Goal: Information Seeking & Learning: Learn about a topic

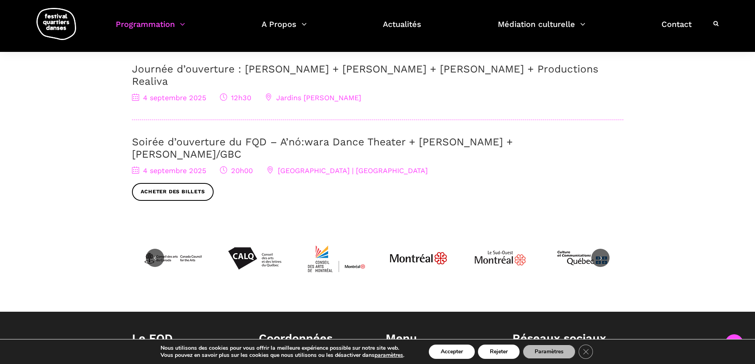
scroll to position [151, 0]
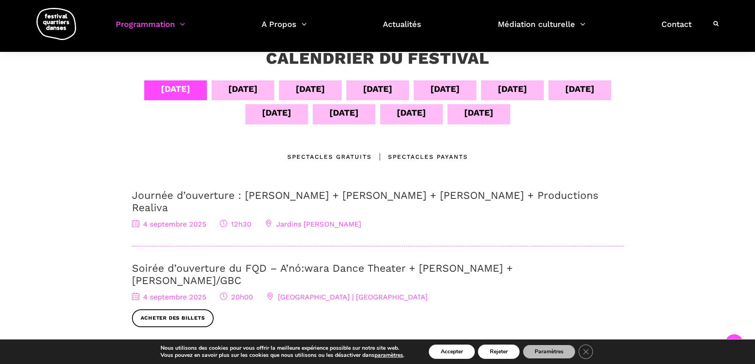
click at [379, 90] on div "[DATE]" at bounding box center [377, 89] width 29 height 14
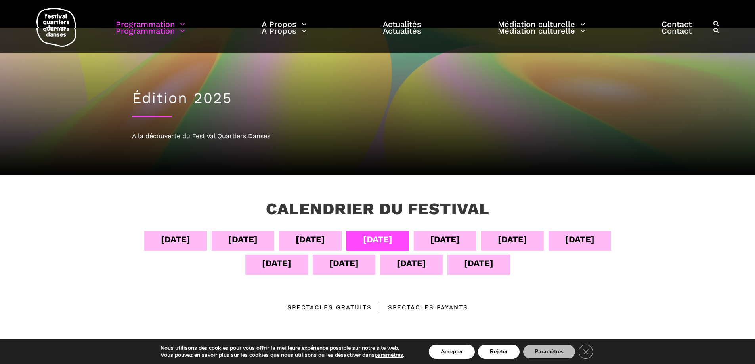
scroll to position [0, 0]
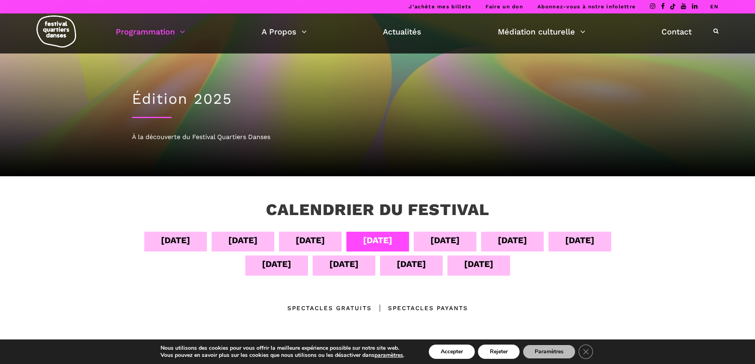
click at [447, 242] on div "[DATE]" at bounding box center [445, 241] width 29 height 14
click at [436, 242] on div "[DATE]" at bounding box center [445, 241] width 29 height 14
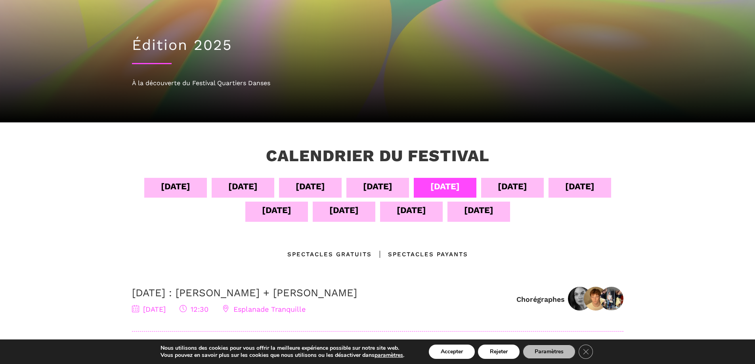
scroll to position [79, 0]
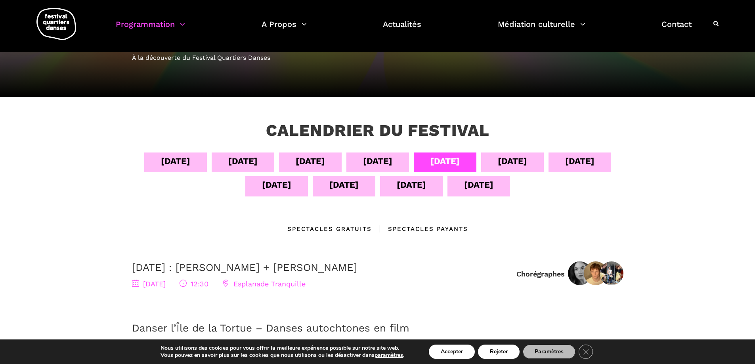
click at [346, 225] on div "Spectacles gratuits" at bounding box center [330, 229] width 84 height 10
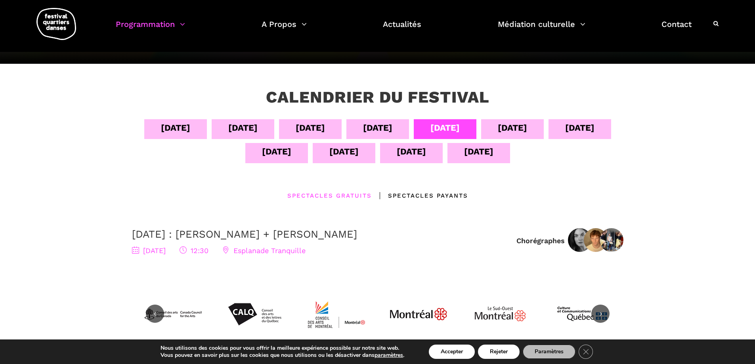
scroll to position [107, 0]
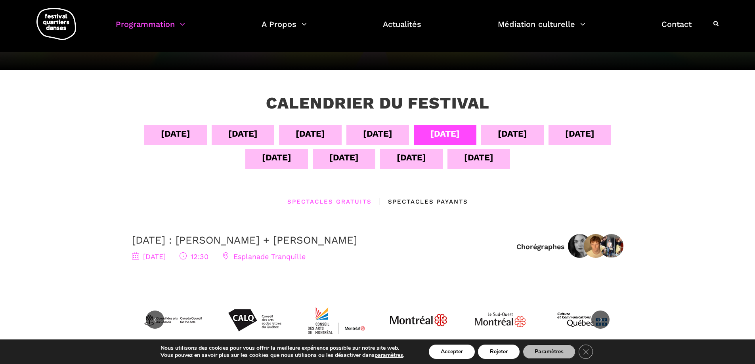
click at [377, 138] on div "[DATE]" at bounding box center [377, 134] width 29 height 14
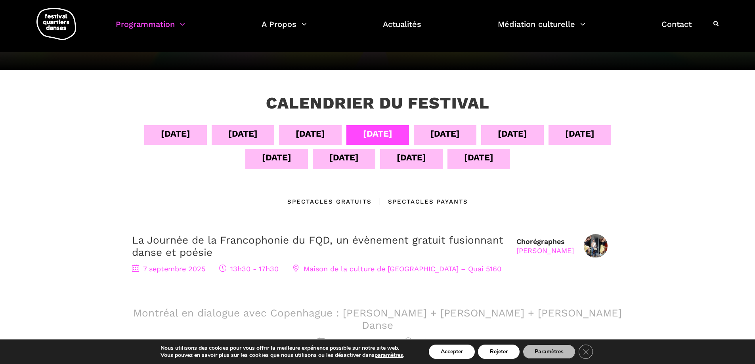
click at [335, 203] on div "Spectacles gratuits" at bounding box center [330, 202] width 84 height 10
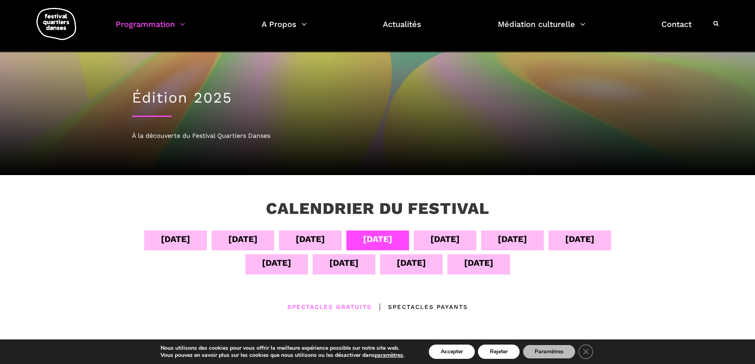
scroll to position [0, 0]
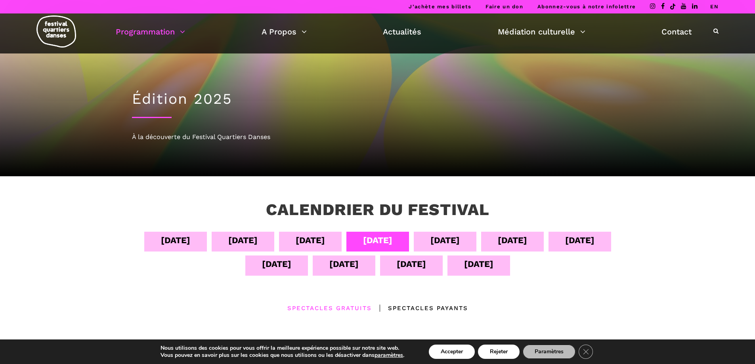
click at [460, 240] on div "[DATE]" at bounding box center [445, 241] width 29 height 14
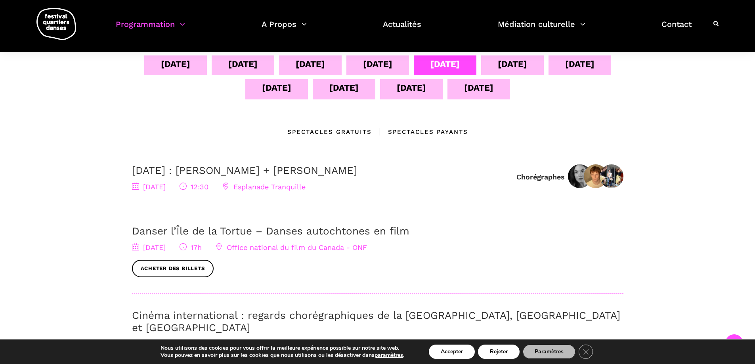
scroll to position [198, 0]
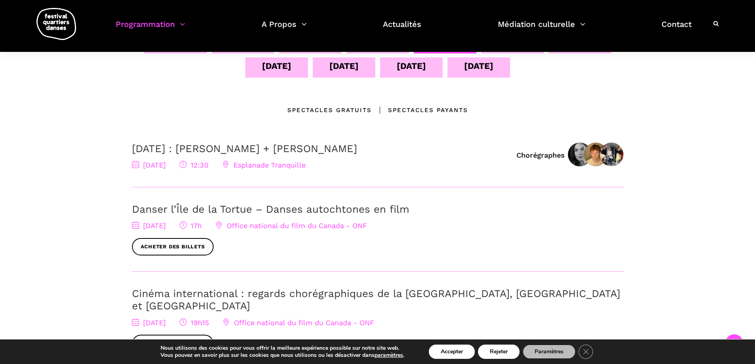
click at [344, 111] on div "Spectacles gratuits" at bounding box center [330, 110] width 84 height 10
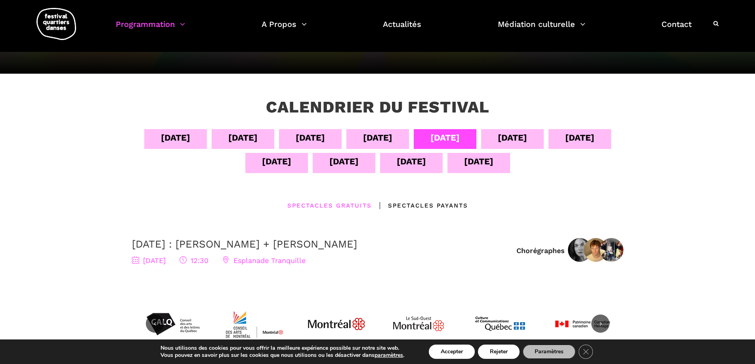
scroll to position [79, 0]
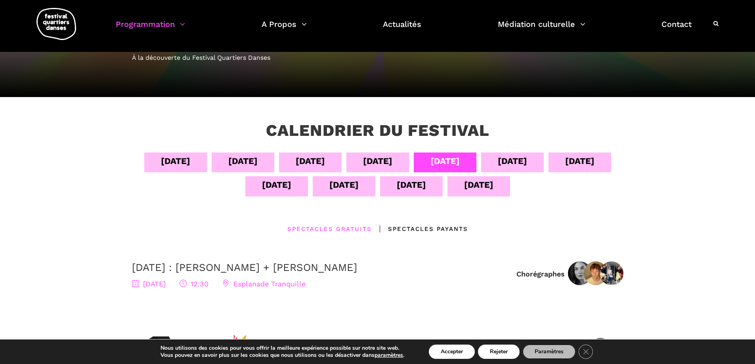
click at [527, 163] on div "[DATE]" at bounding box center [512, 161] width 29 height 14
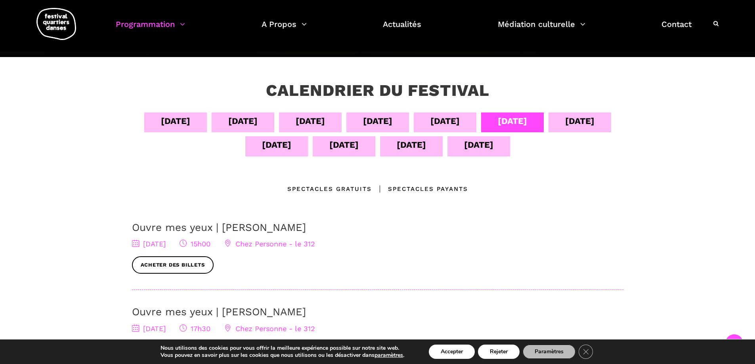
scroll to position [119, 0]
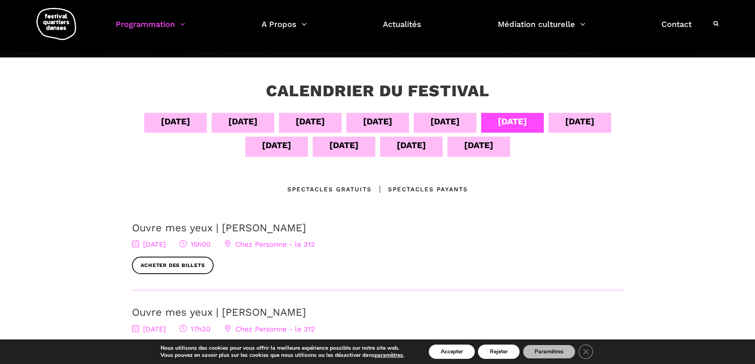
click at [323, 188] on div "Spectacles gratuits" at bounding box center [330, 190] width 84 height 10
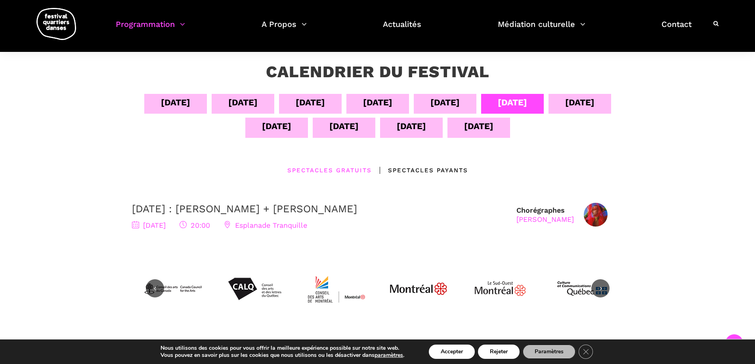
scroll to position [159, 0]
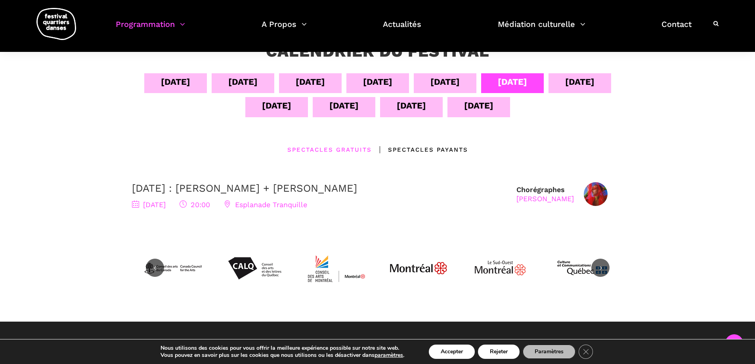
click at [591, 81] on div "[DATE]" at bounding box center [579, 82] width 29 height 14
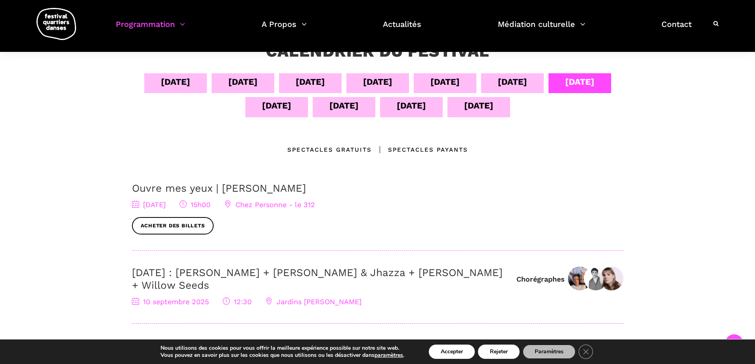
click at [341, 148] on div "Spectacles gratuits" at bounding box center [330, 150] width 84 height 10
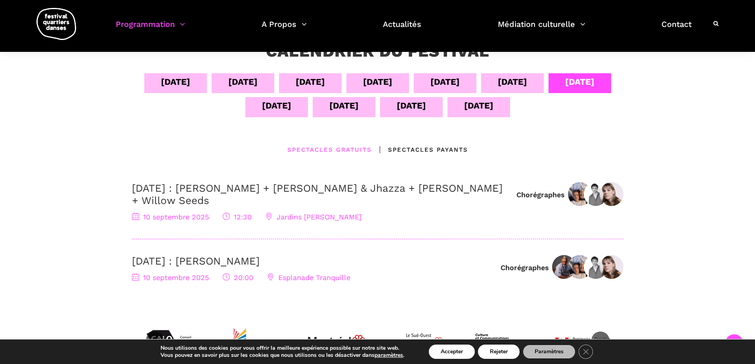
click at [286, 114] on div "[DATE]" at bounding box center [276, 107] width 63 height 20
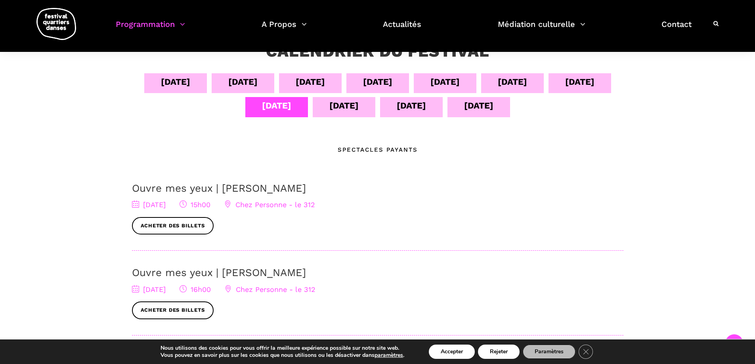
click at [360, 106] on div "[DATE]" at bounding box center [344, 107] width 63 height 20
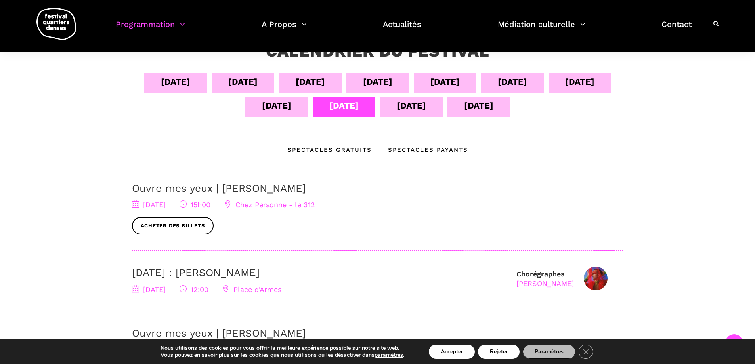
click at [357, 146] on div "Spectacles gratuits" at bounding box center [330, 150] width 84 height 10
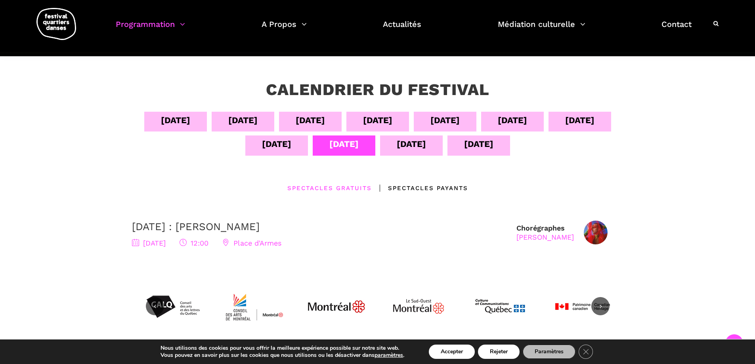
scroll to position [119, 0]
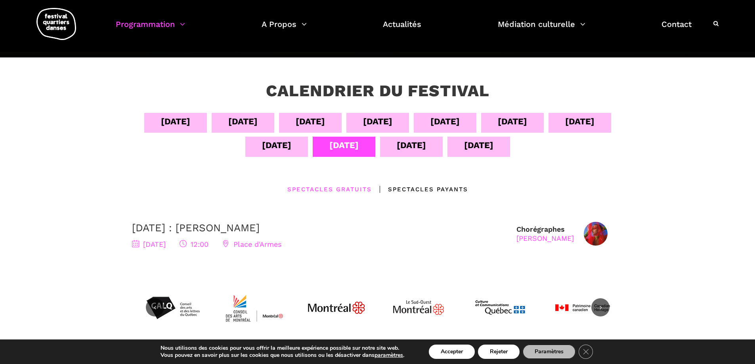
click at [526, 121] on div "[DATE]" at bounding box center [512, 122] width 29 height 14
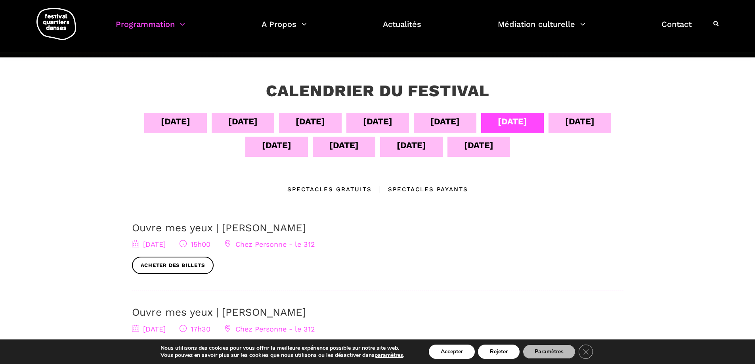
click at [353, 190] on div "Spectacles gratuits" at bounding box center [330, 190] width 84 height 10
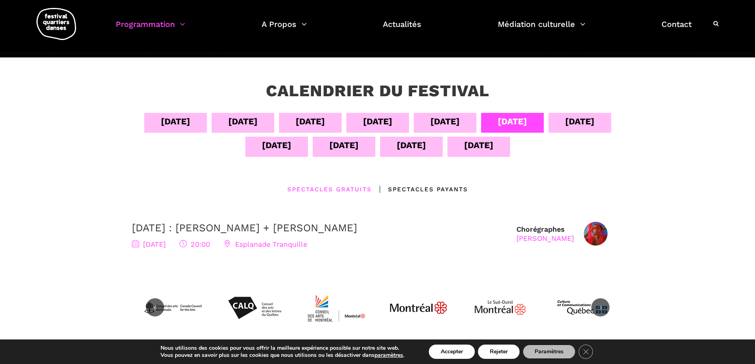
click at [357, 188] on div "Spectacles gratuits" at bounding box center [330, 190] width 84 height 10
click at [573, 121] on div "[DATE]" at bounding box center [580, 123] width 63 height 20
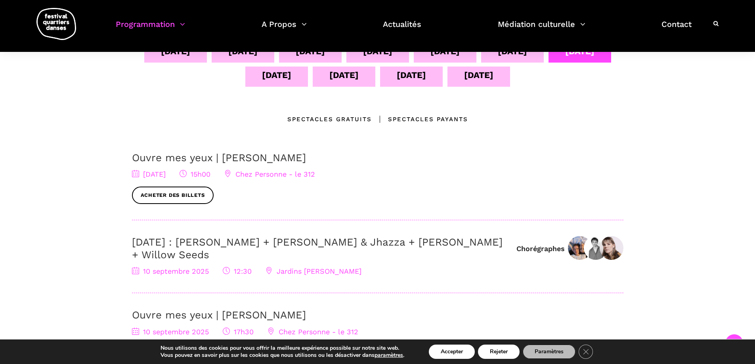
scroll to position [159, 0]
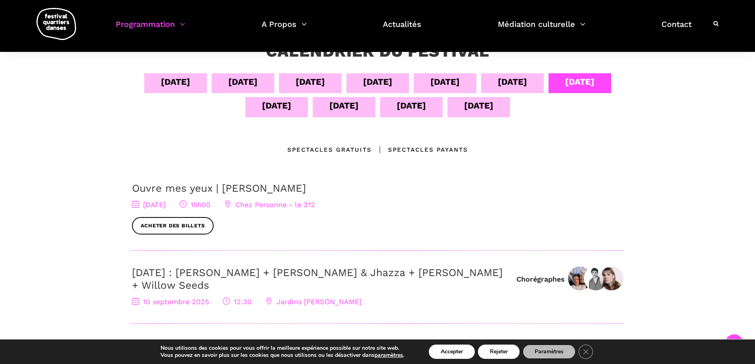
click at [346, 117] on div "[DATE]" at bounding box center [344, 107] width 63 height 20
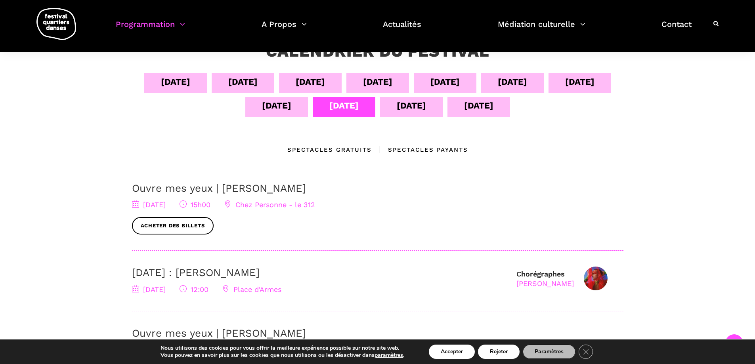
click at [395, 103] on div "[DATE]" at bounding box center [411, 107] width 63 height 20
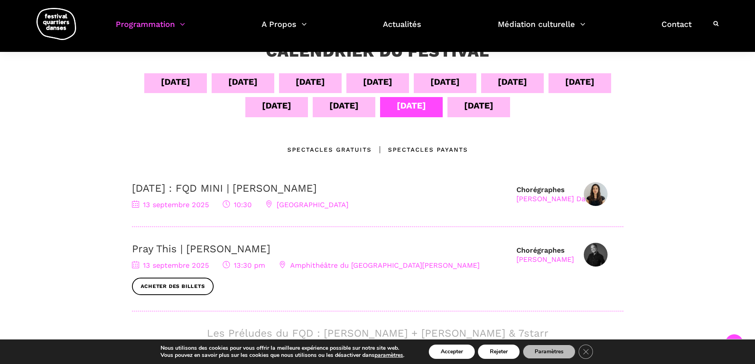
click at [332, 149] on div "Spectacles gratuits" at bounding box center [330, 150] width 84 height 10
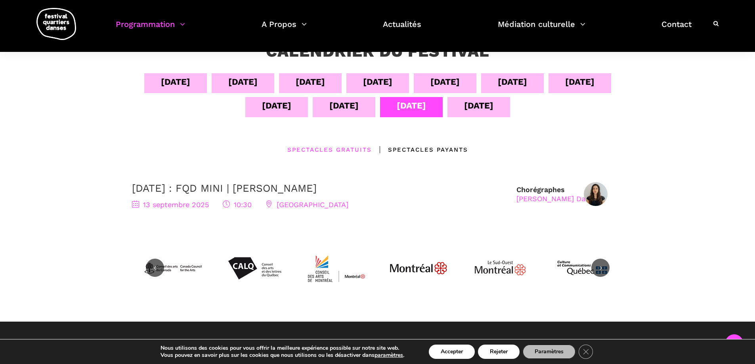
click at [457, 112] on div "[DATE]" at bounding box center [479, 107] width 63 height 20
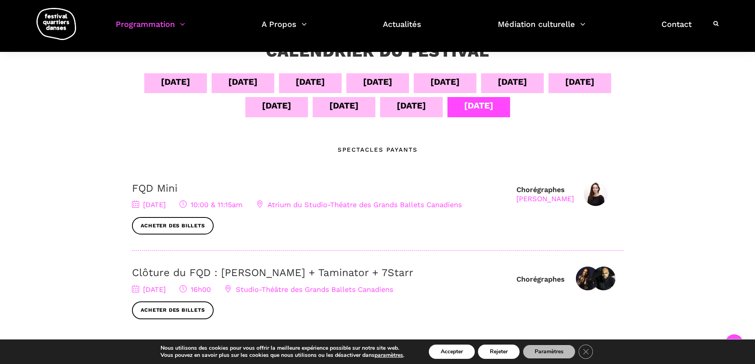
click at [380, 149] on div "Spectacles Payants" at bounding box center [378, 150] width 80 height 10
click at [315, 113] on div "[DATE]" at bounding box center [344, 107] width 63 height 20
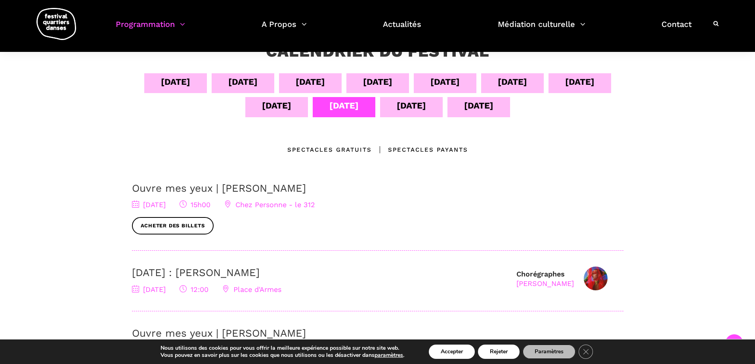
click at [342, 149] on div "Spectacles gratuits" at bounding box center [330, 150] width 84 height 10
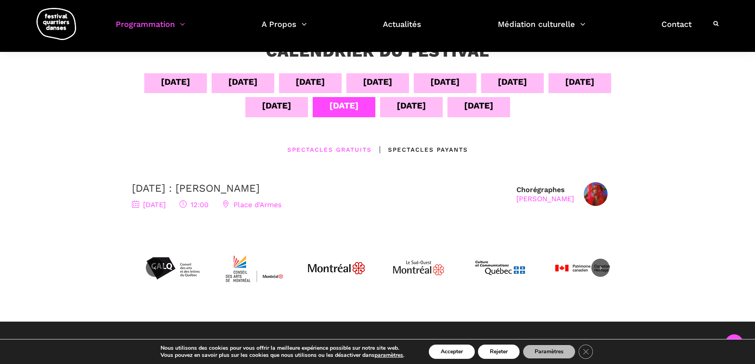
drag, startPoint x: 260, startPoint y: 89, endPoint x: 263, endPoint y: 100, distance: 10.9
click at [260, 90] on div "[DATE]" at bounding box center [243, 83] width 63 height 20
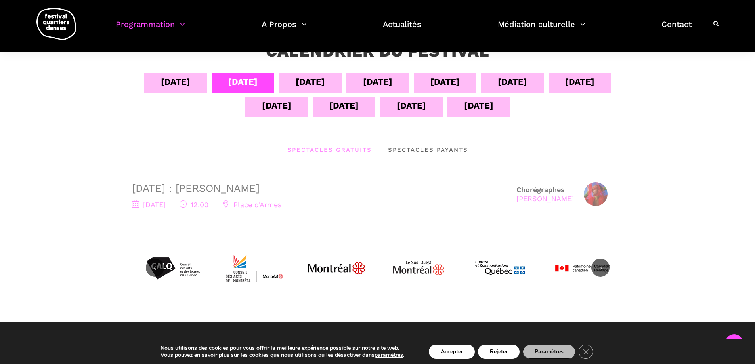
click at [266, 104] on div "[DATE]" at bounding box center [276, 106] width 29 height 14
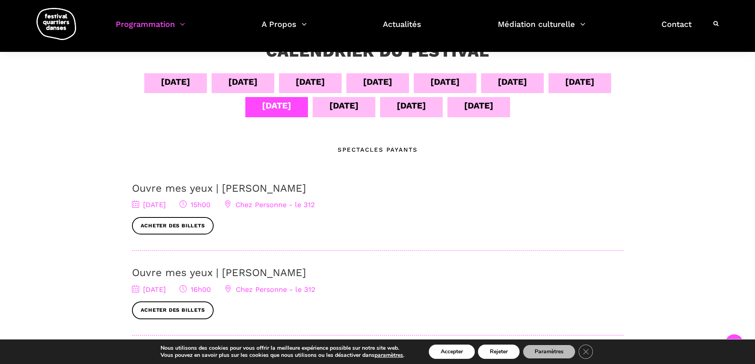
click at [372, 82] on div "[DATE]" at bounding box center [377, 82] width 29 height 14
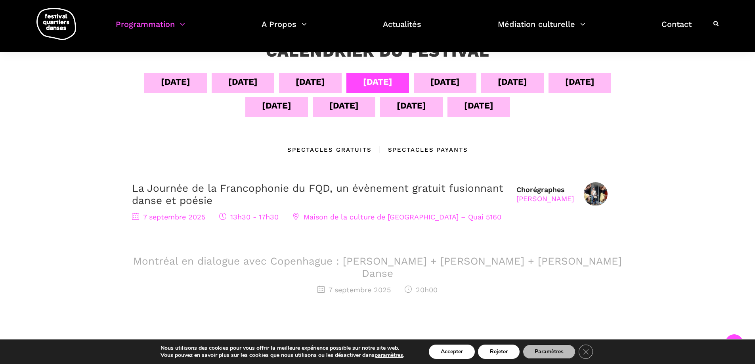
click at [452, 81] on div "[DATE]" at bounding box center [445, 82] width 29 height 14
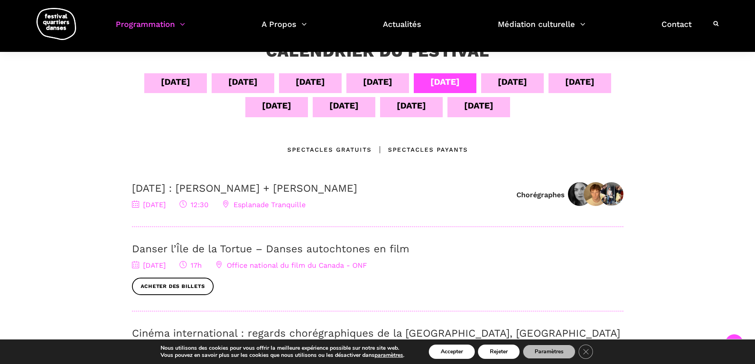
click at [344, 150] on div "Spectacles gratuits" at bounding box center [330, 150] width 84 height 10
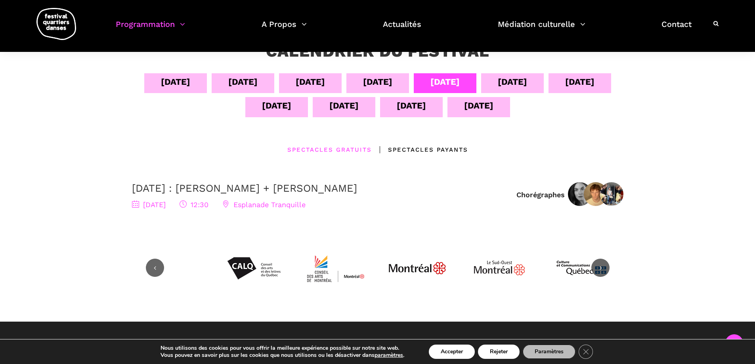
click at [510, 83] on div "[DATE]" at bounding box center [512, 82] width 29 height 14
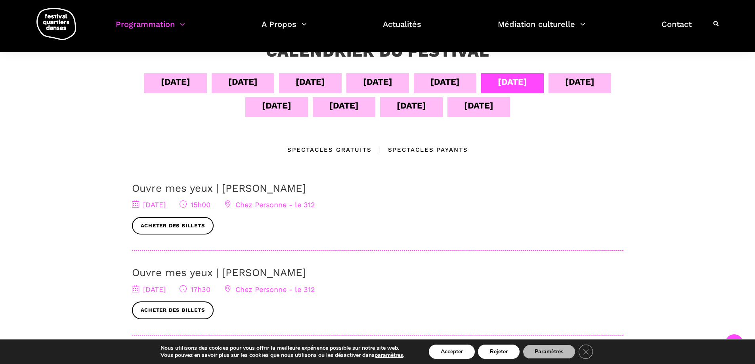
click at [333, 147] on div "Spectacles gratuits" at bounding box center [330, 150] width 84 height 10
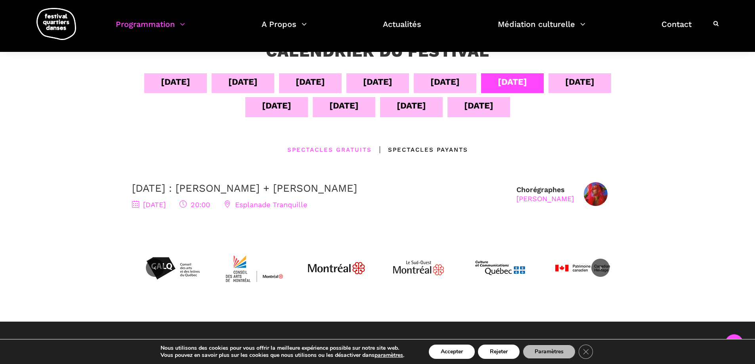
click at [575, 81] on div "[DATE]" at bounding box center [579, 82] width 29 height 14
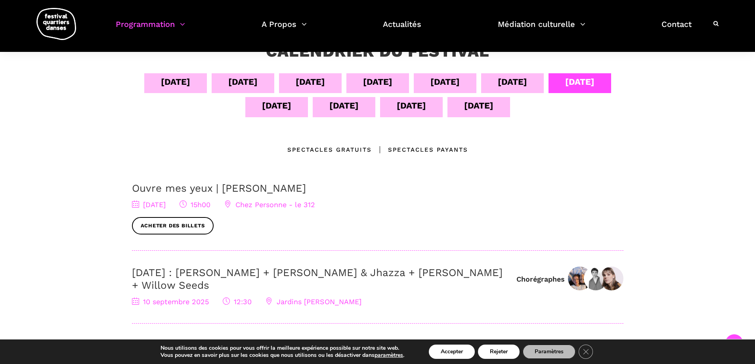
click at [527, 83] on div "[DATE]" at bounding box center [512, 82] width 29 height 14
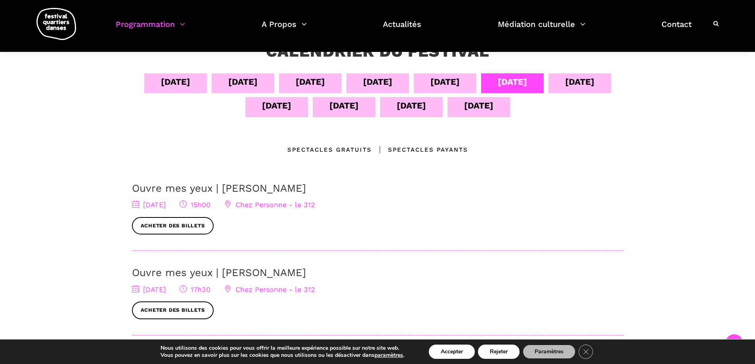
click at [589, 80] on div "[DATE]" at bounding box center [579, 82] width 29 height 14
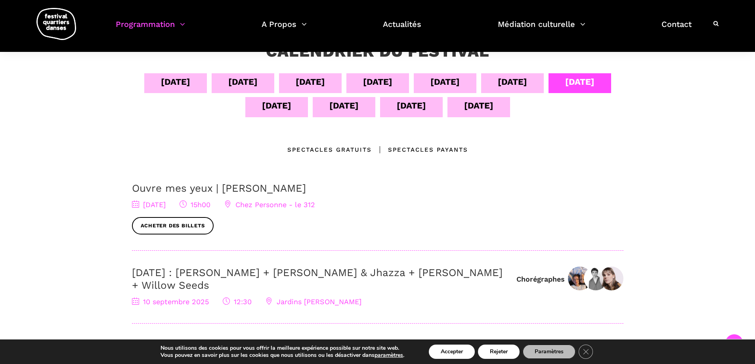
click at [345, 150] on div "Spectacles gratuits" at bounding box center [330, 150] width 84 height 10
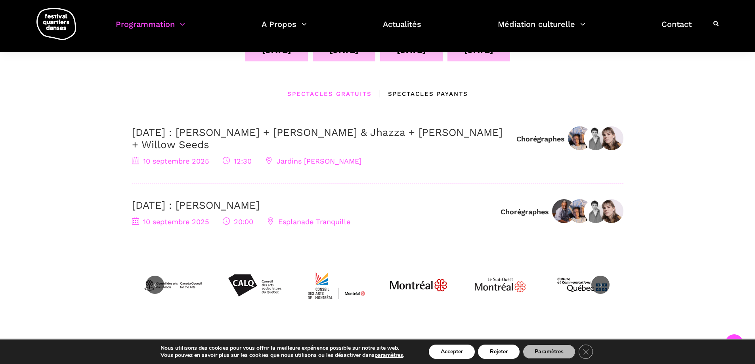
scroll to position [119, 0]
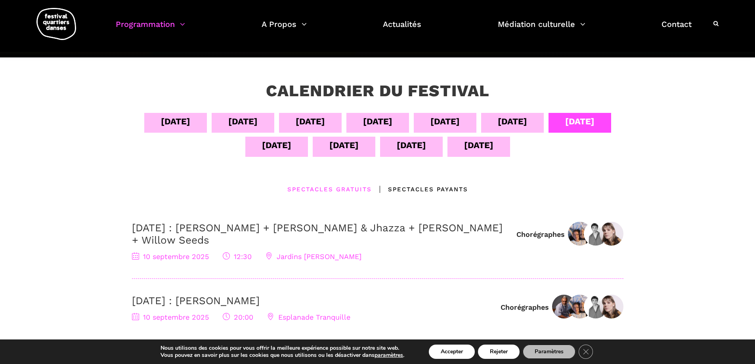
click at [278, 148] on div "[DATE]" at bounding box center [276, 145] width 29 height 14
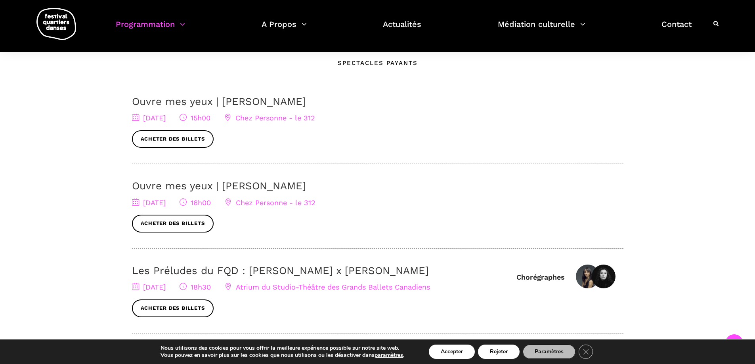
scroll to position [238, 0]
